Goal: Transaction & Acquisition: Obtain resource

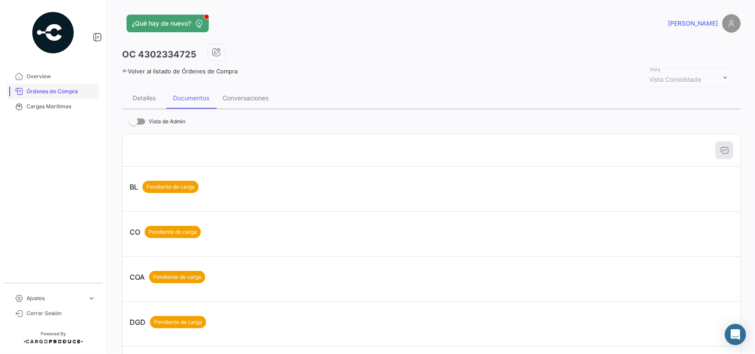
click at [58, 96] on link "Órdenes de Compra" at bounding box center [53, 91] width 92 height 15
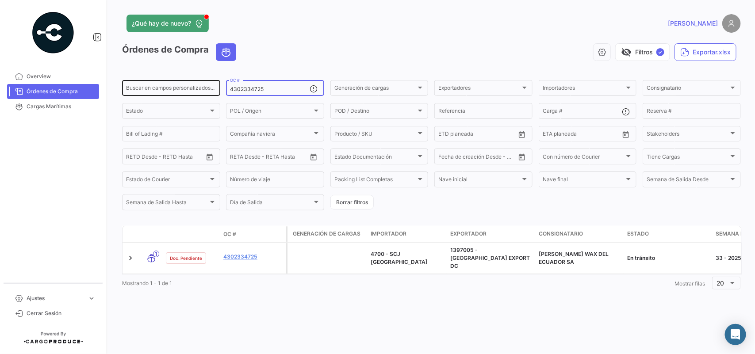
drag, startPoint x: 284, startPoint y: 89, endPoint x: 193, endPoint y: 81, distance: 91.1
click at [0, 0] on div "Buscar en [PERSON_NAME] personalizados... 4302334725 OC # Generación [PERSON_NA…" at bounding box center [0, 0] width 0 height 0
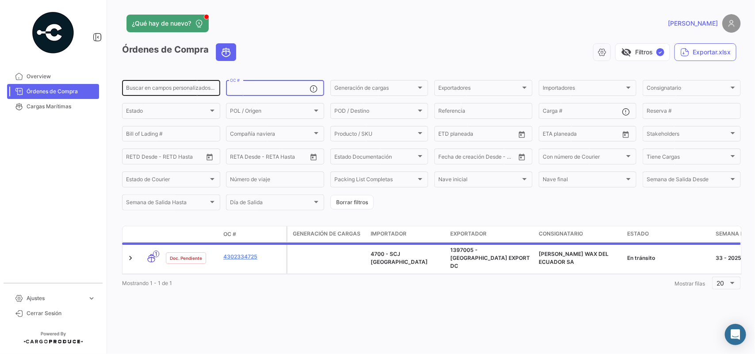
paste input "• 4302334725"
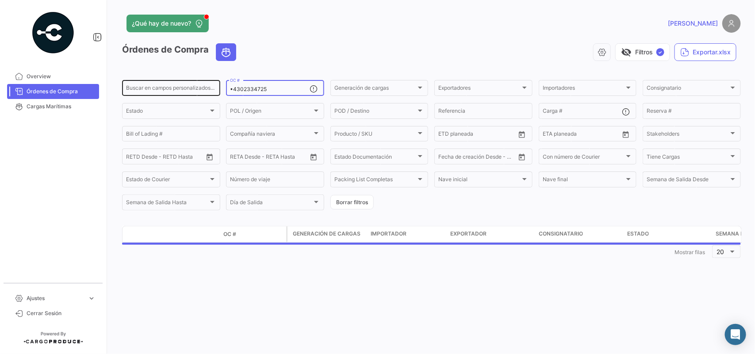
type input "4302334725"
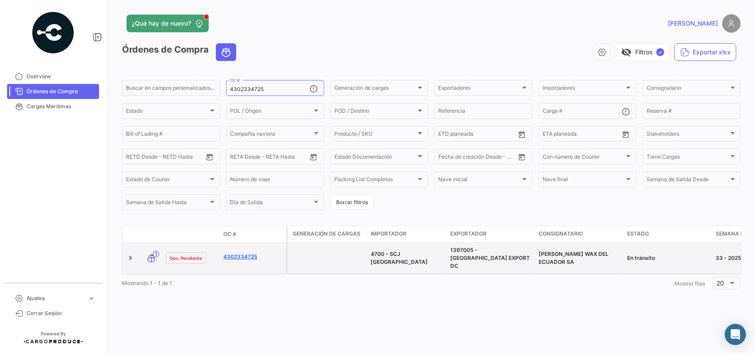
click at [248, 256] on link "4302334725" at bounding box center [252, 257] width 59 height 8
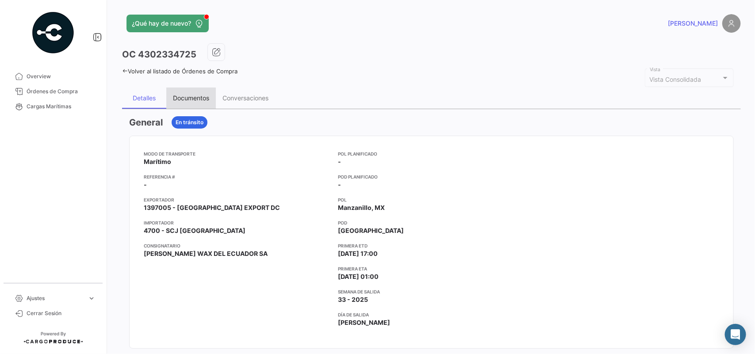
click at [189, 100] on div "Documentos" at bounding box center [191, 98] width 36 height 8
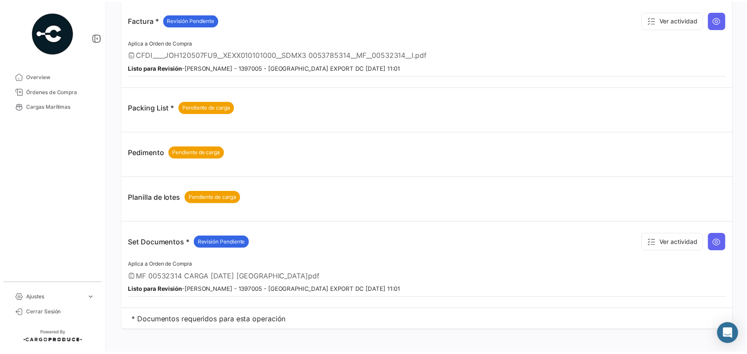
scroll to position [394, 0]
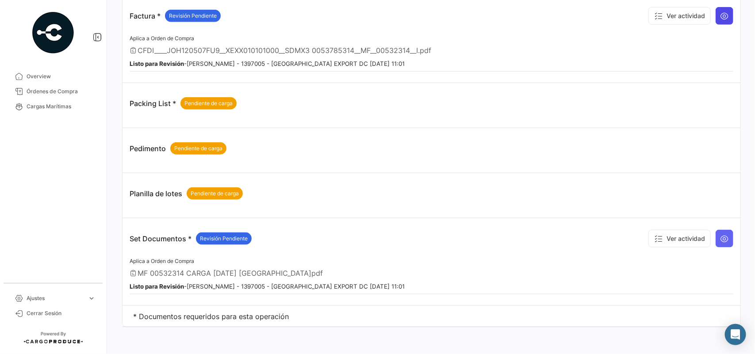
click at [720, 19] on icon at bounding box center [724, 16] width 9 height 9
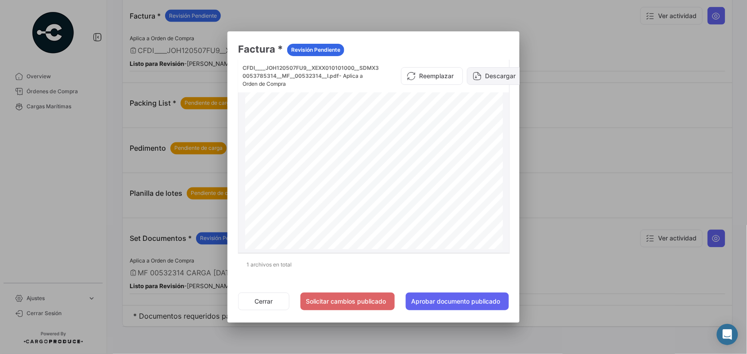
click at [495, 76] on button "Descargar" at bounding box center [496, 76] width 58 height 18
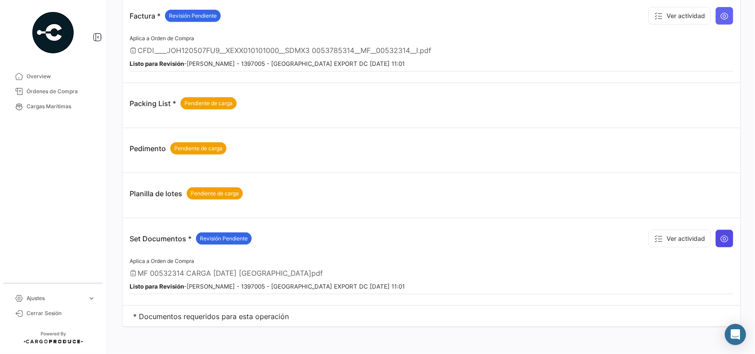
click at [722, 237] on icon at bounding box center [724, 239] width 9 height 9
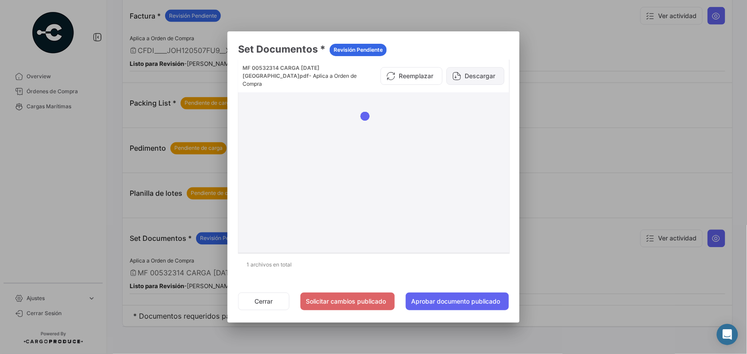
click at [481, 76] on button "Descargar" at bounding box center [476, 76] width 58 height 18
